Goal: Navigation & Orientation: Find specific page/section

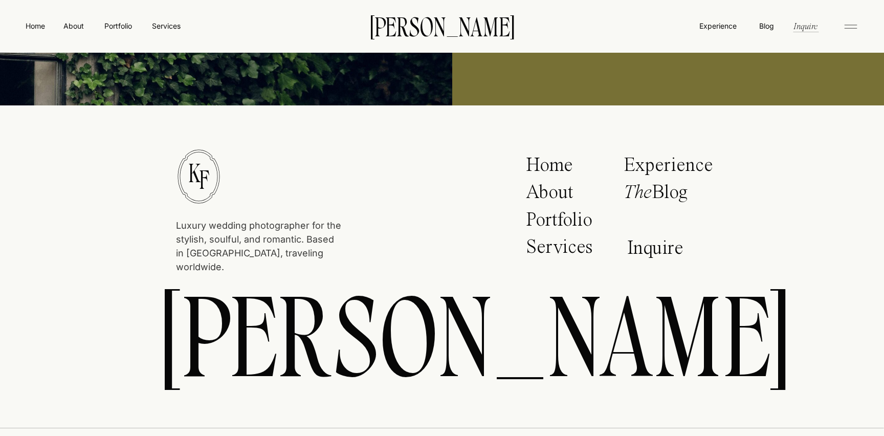
scroll to position [5229, 0]
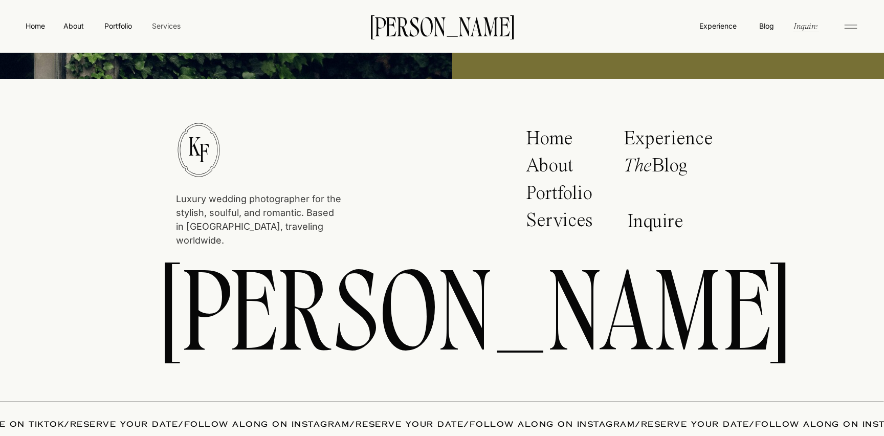
click at [171, 26] on nav "Services" at bounding box center [166, 25] width 30 height 11
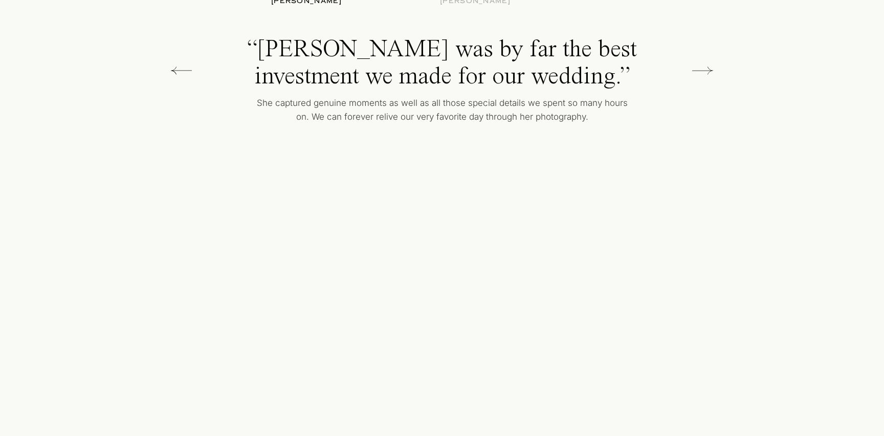
scroll to position [2515, 0]
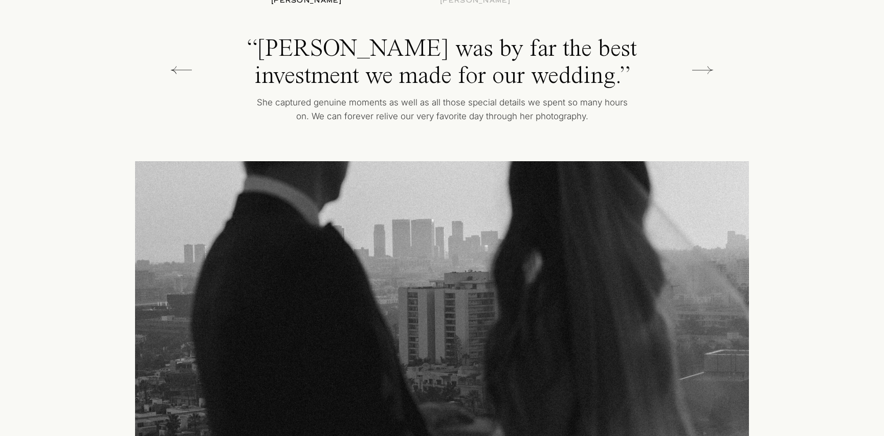
click at [706, 70] on icon at bounding box center [702, 70] width 21 height 8
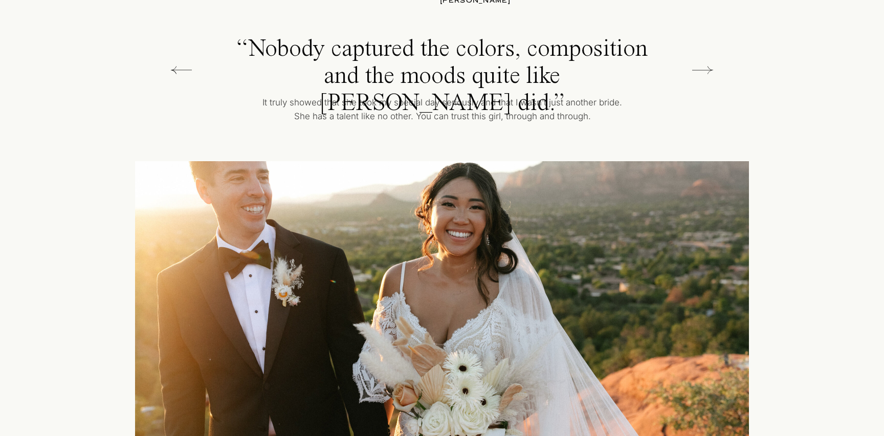
click at [706, 70] on icon at bounding box center [702, 70] width 21 height 8
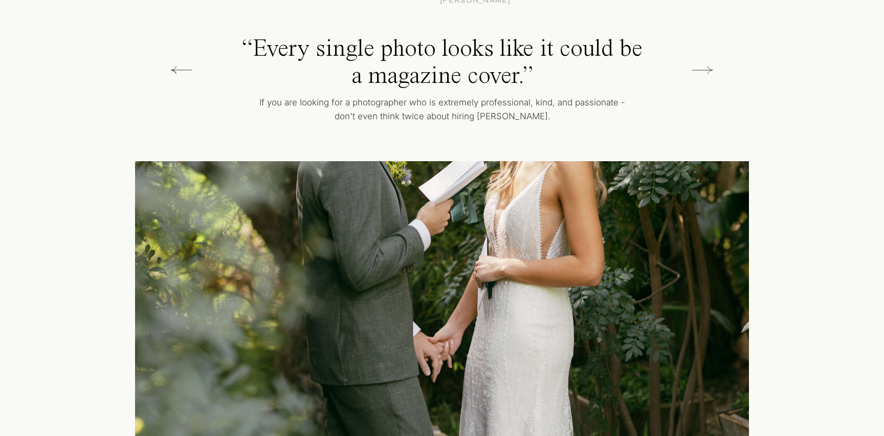
click at [706, 70] on icon at bounding box center [702, 70] width 21 height 8
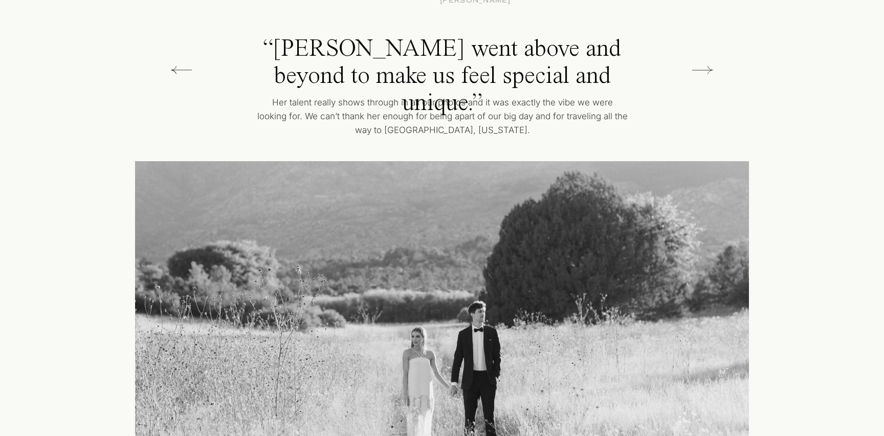
click at [185, 66] on icon at bounding box center [181, 70] width 21 height 20
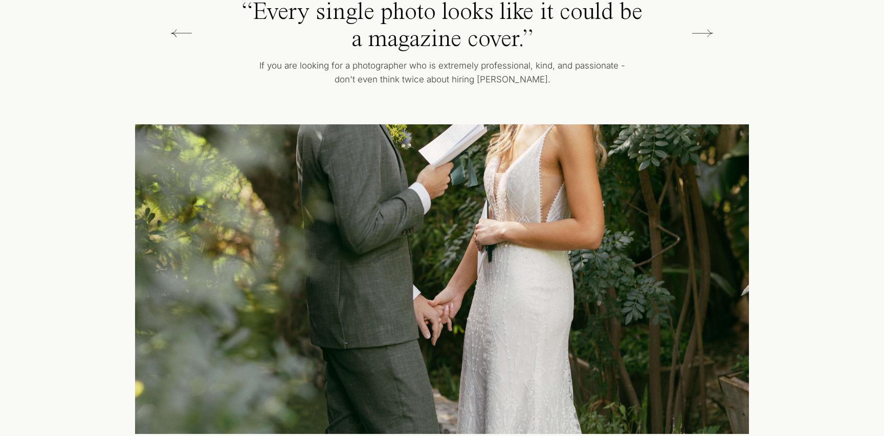
scroll to position [2555, 0]
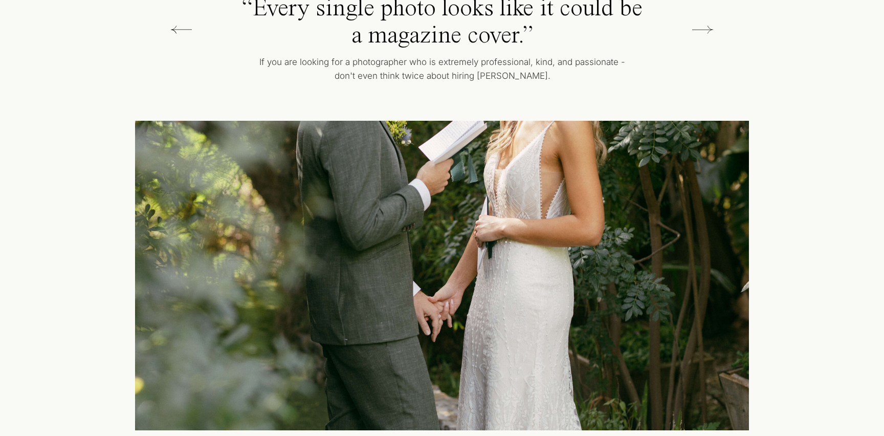
click at [709, 27] on icon at bounding box center [702, 29] width 21 height 20
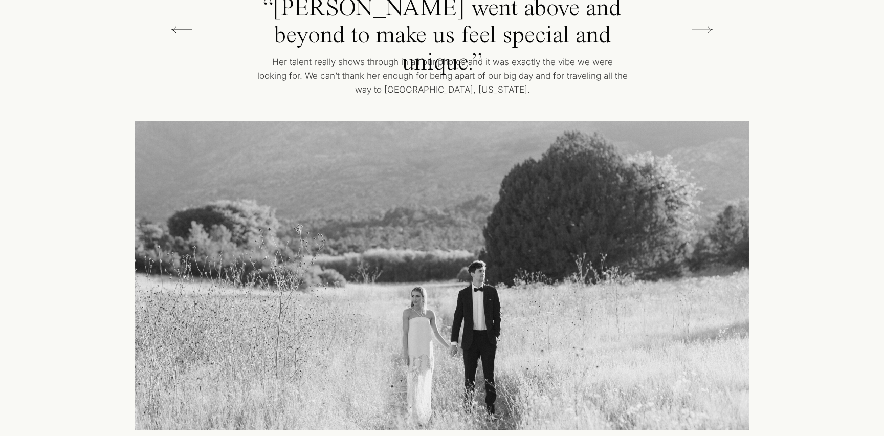
click at [709, 27] on icon at bounding box center [702, 29] width 21 height 20
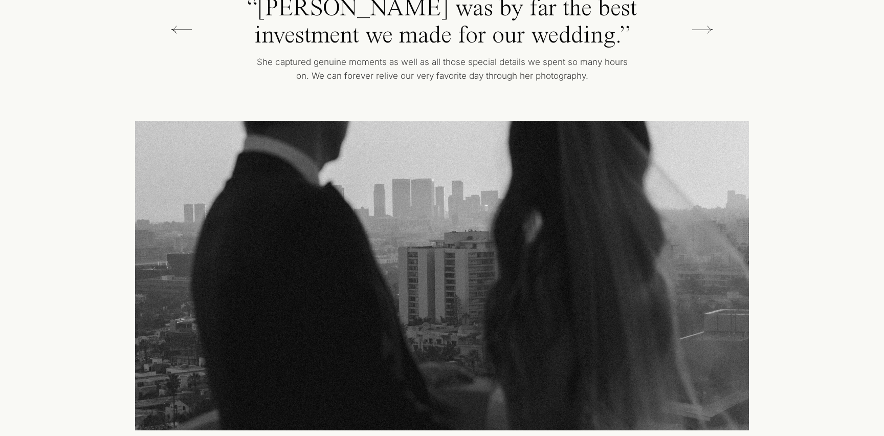
click at [709, 27] on icon at bounding box center [702, 29] width 21 height 20
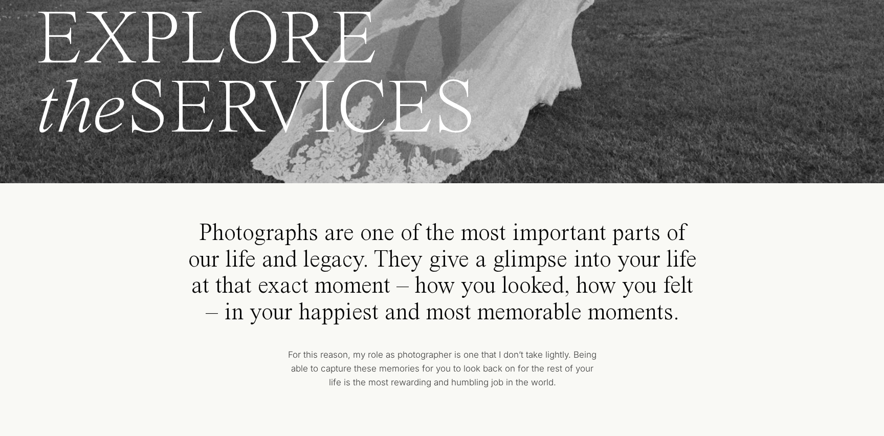
scroll to position [0, 0]
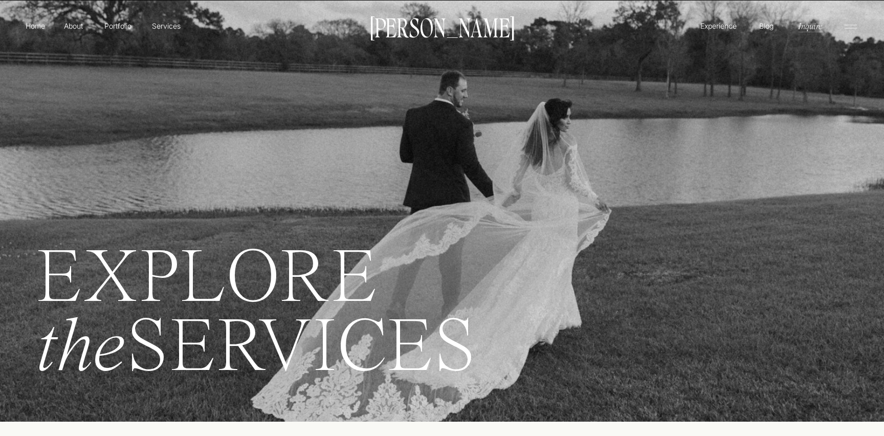
click at [430, 31] on p "[PERSON_NAME]" at bounding box center [442, 26] width 155 height 21
